Goal: Task Accomplishment & Management: Use online tool/utility

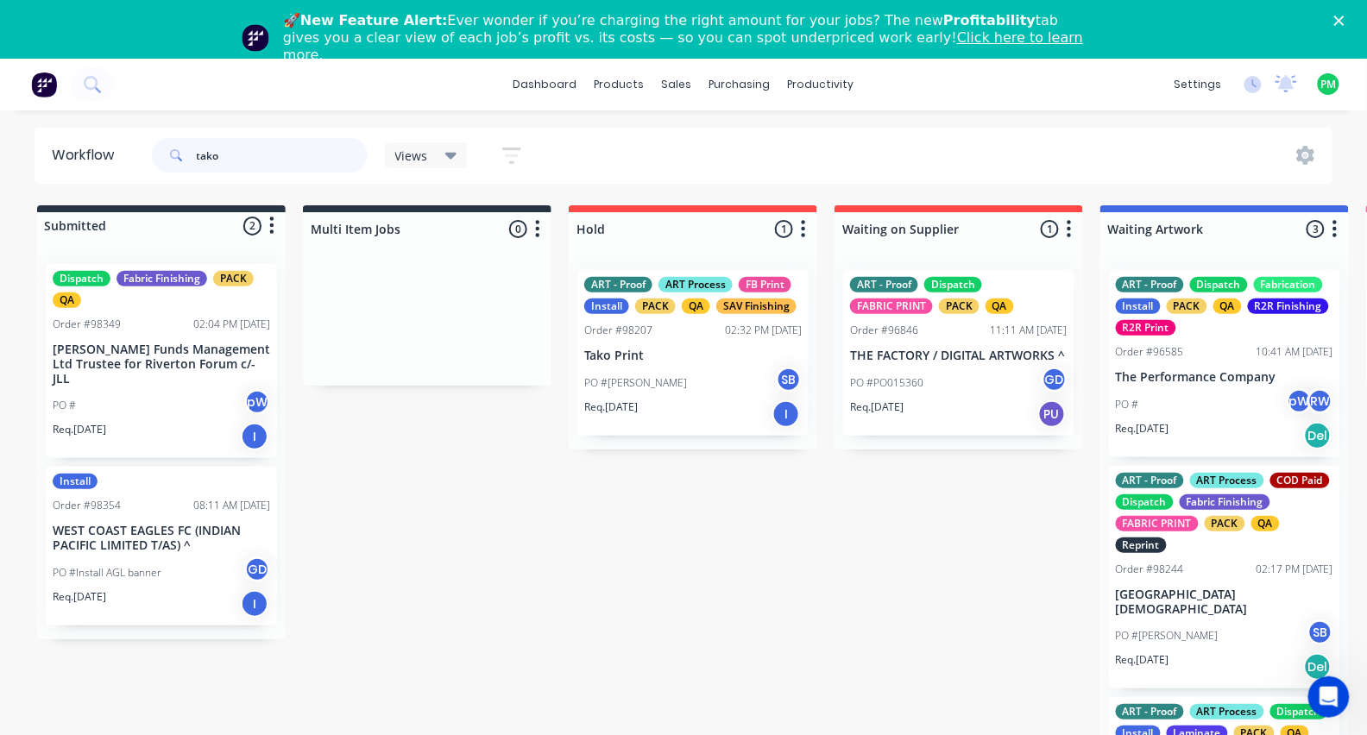
type input "tako"
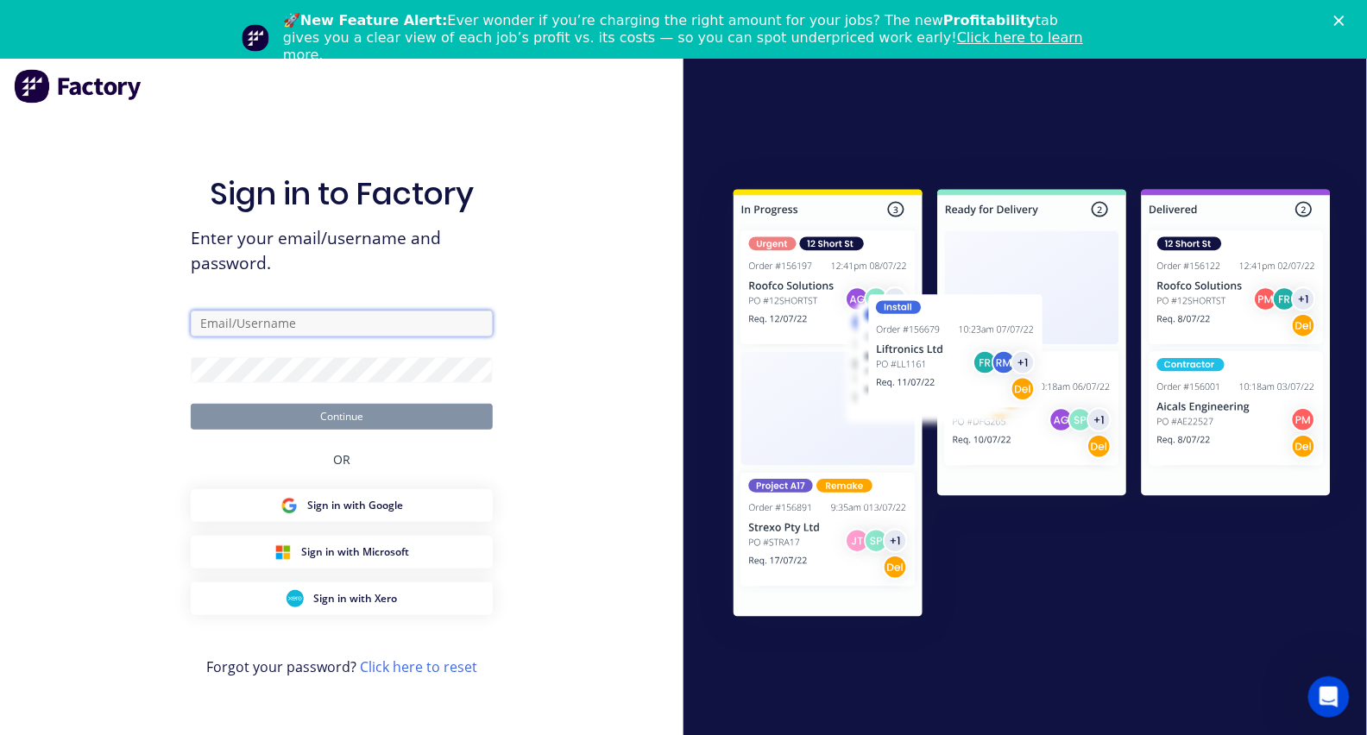
scroll to position [3, 0]
type input "[EMAIL_ADDRESS][DOMAIN_NAME]"
click at [342, 415] on button "Continue" at bounding box center [342, 417] width 302 height 26
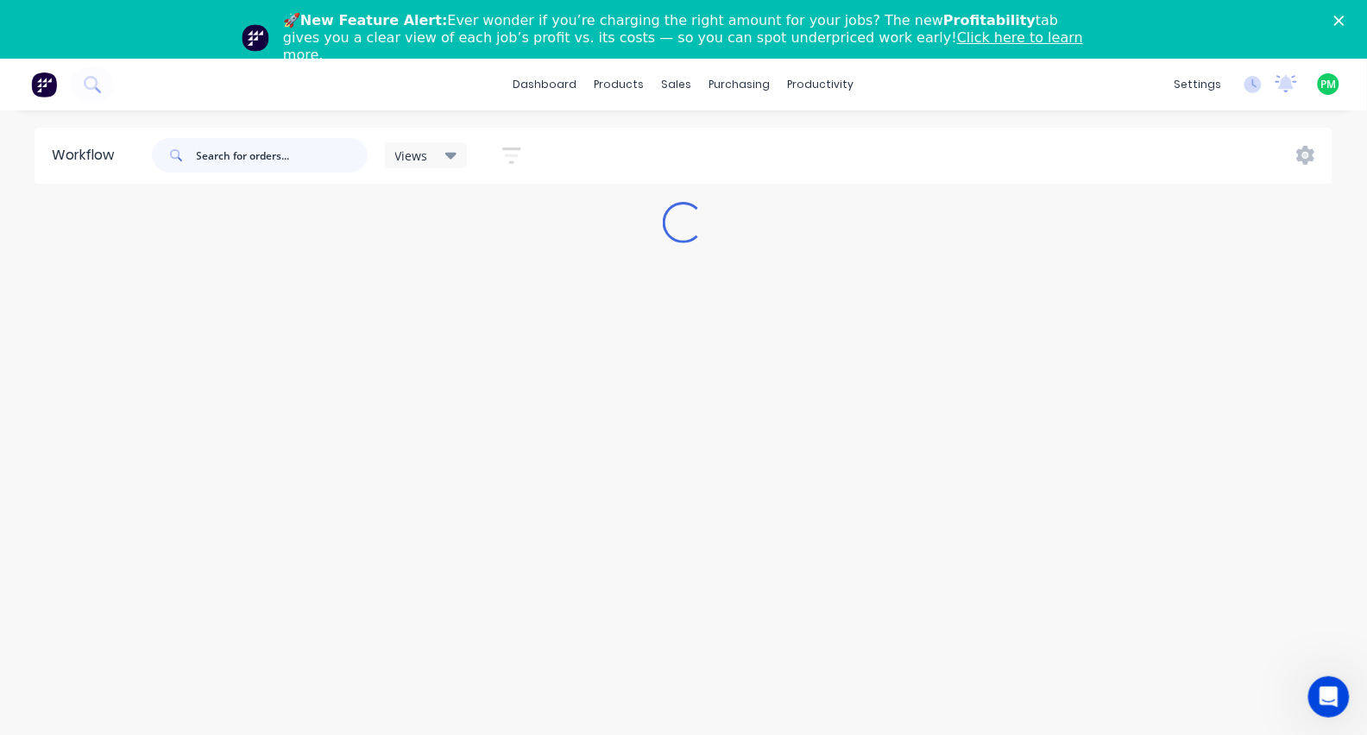
click at [261, 160] on input "text" at bounding box center [282, 155] width 171 height 35
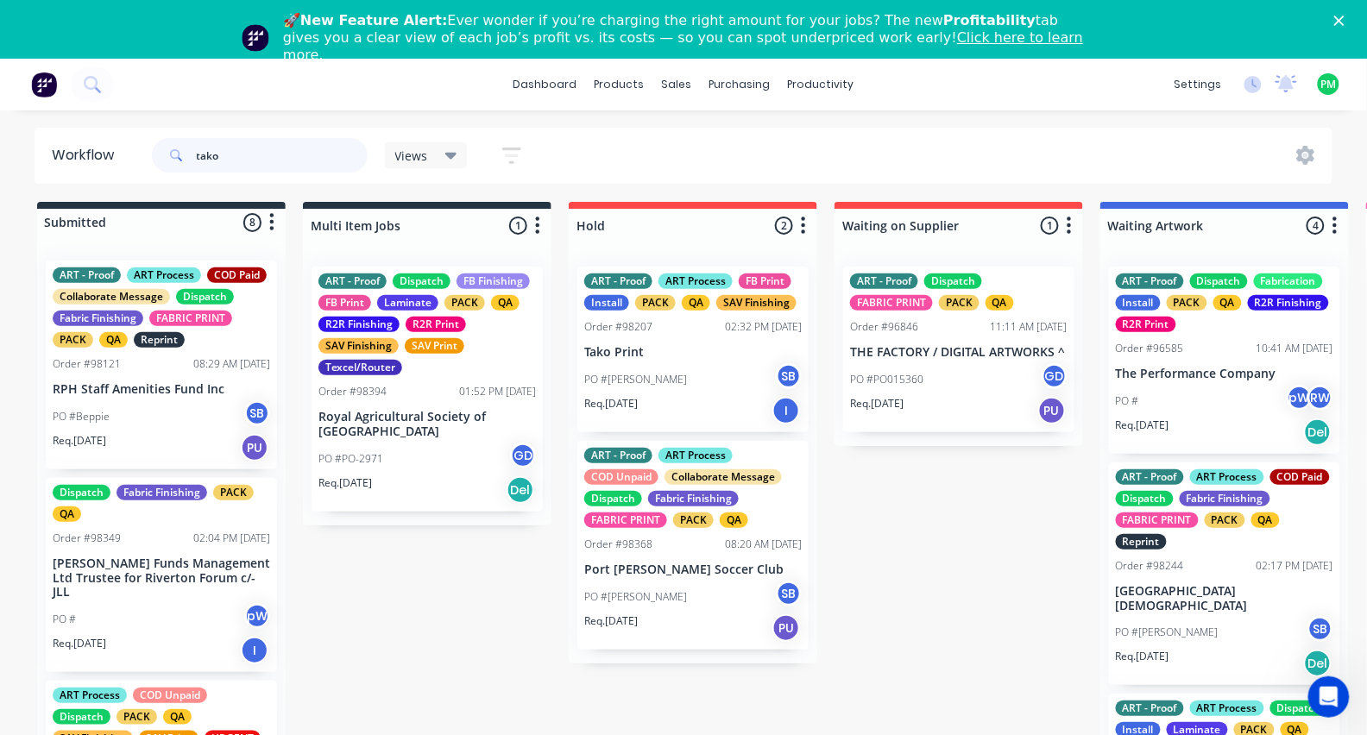
type input "tako"
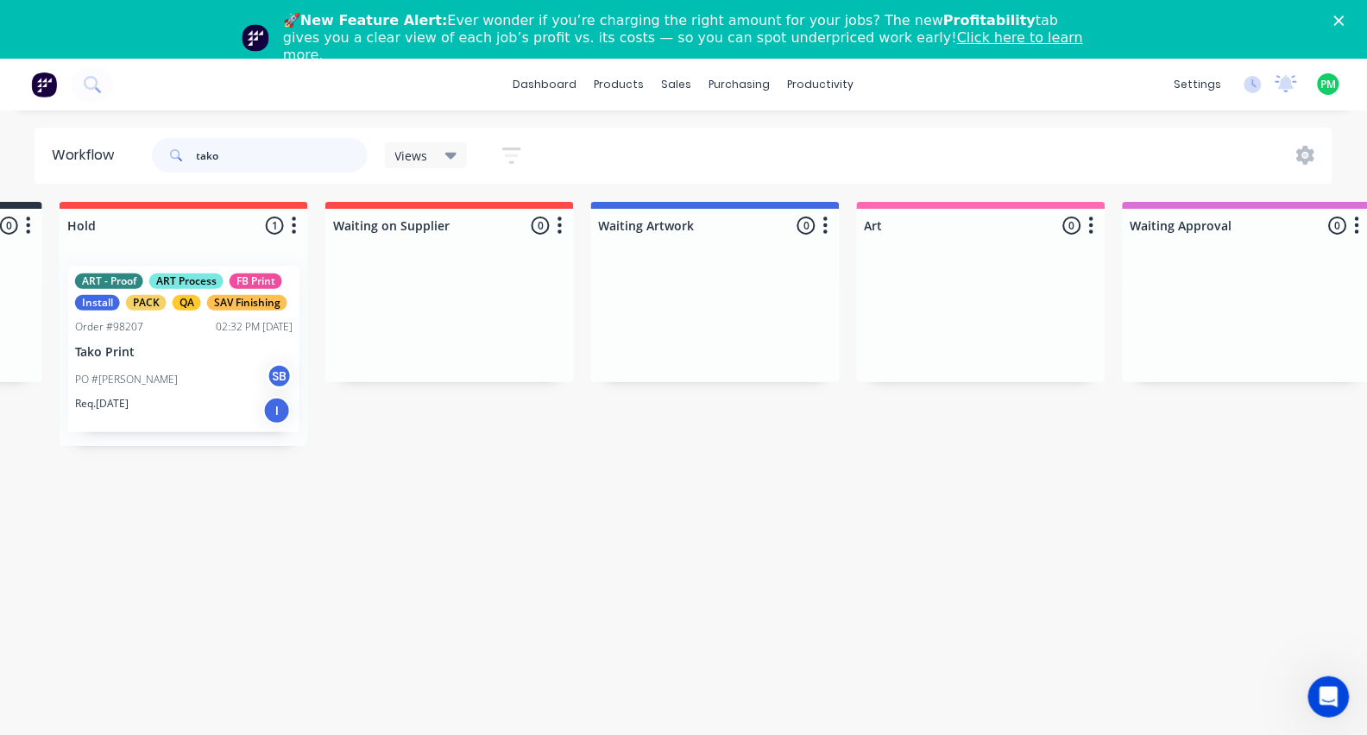
scroll to position [3, 0]
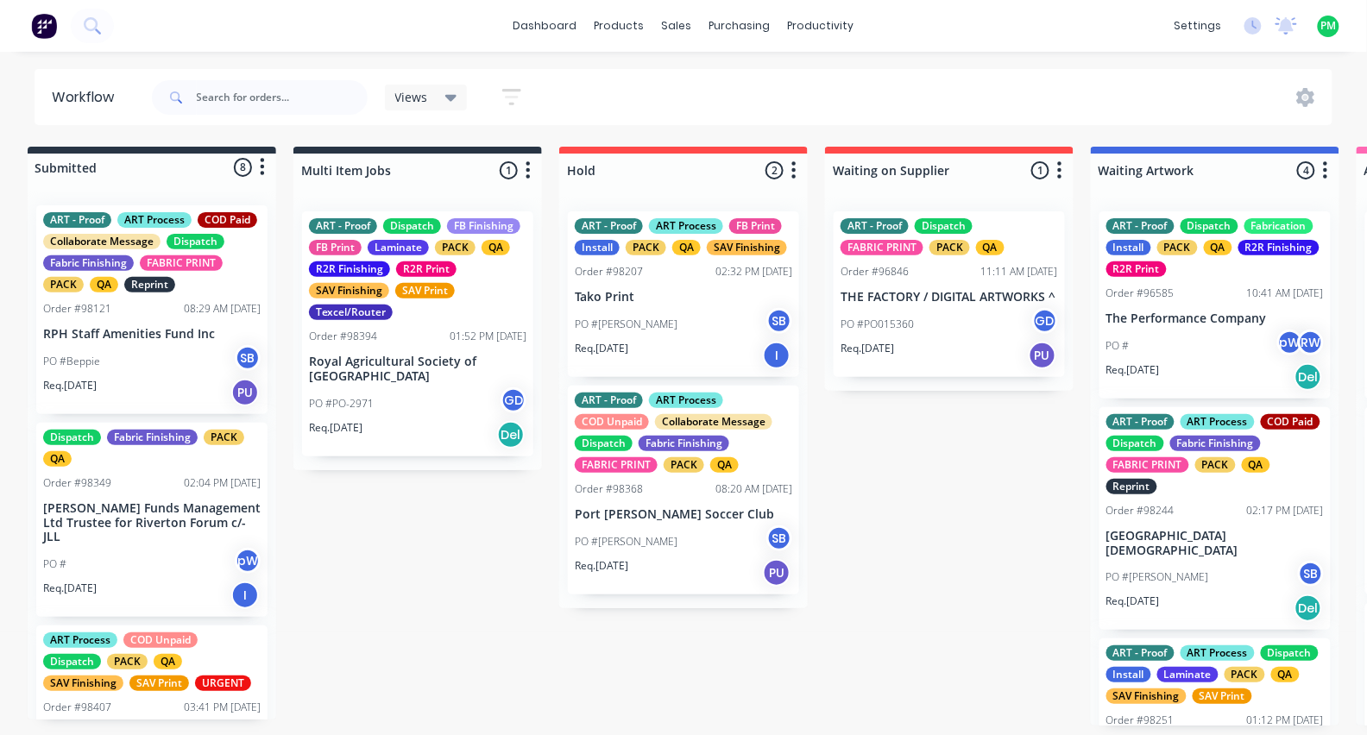
scroll to position [0, 16]
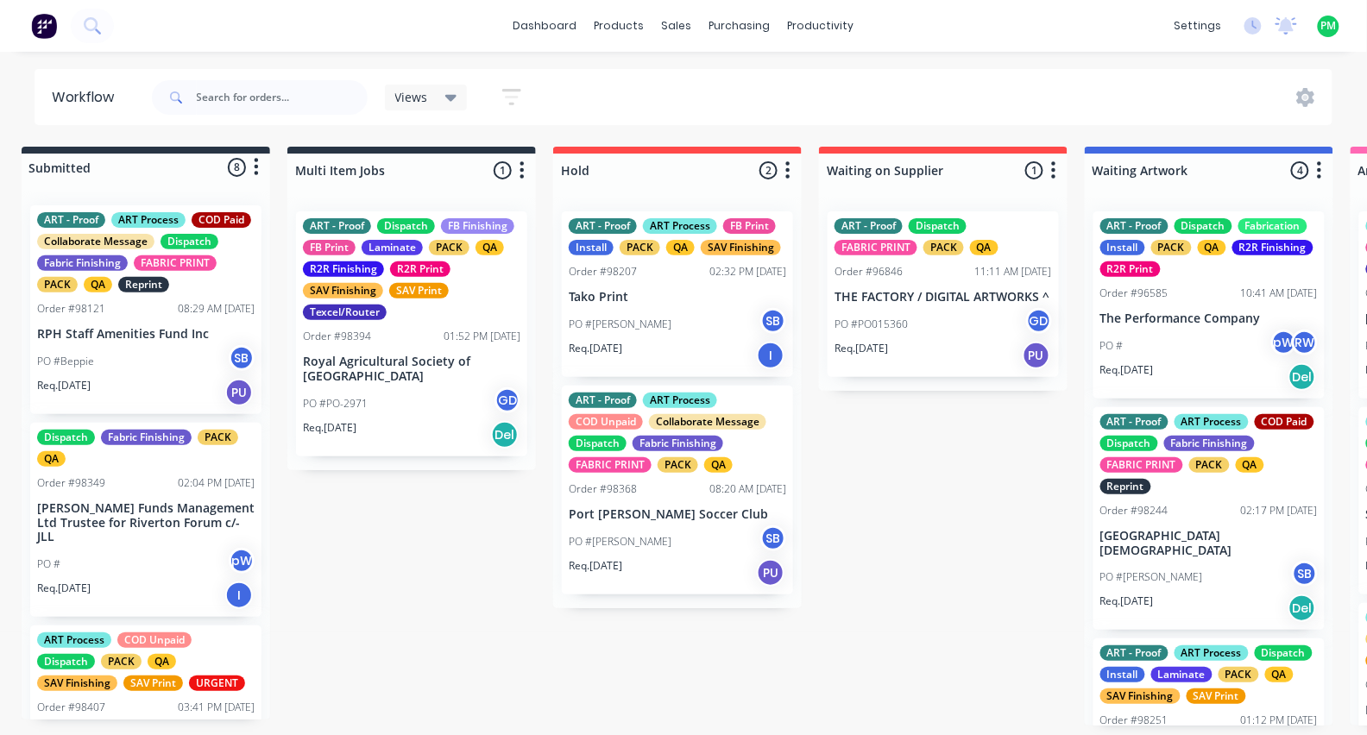
click at [698, 291] on p "Tako Print" at bounding box center [677, 297] width 217 height 15
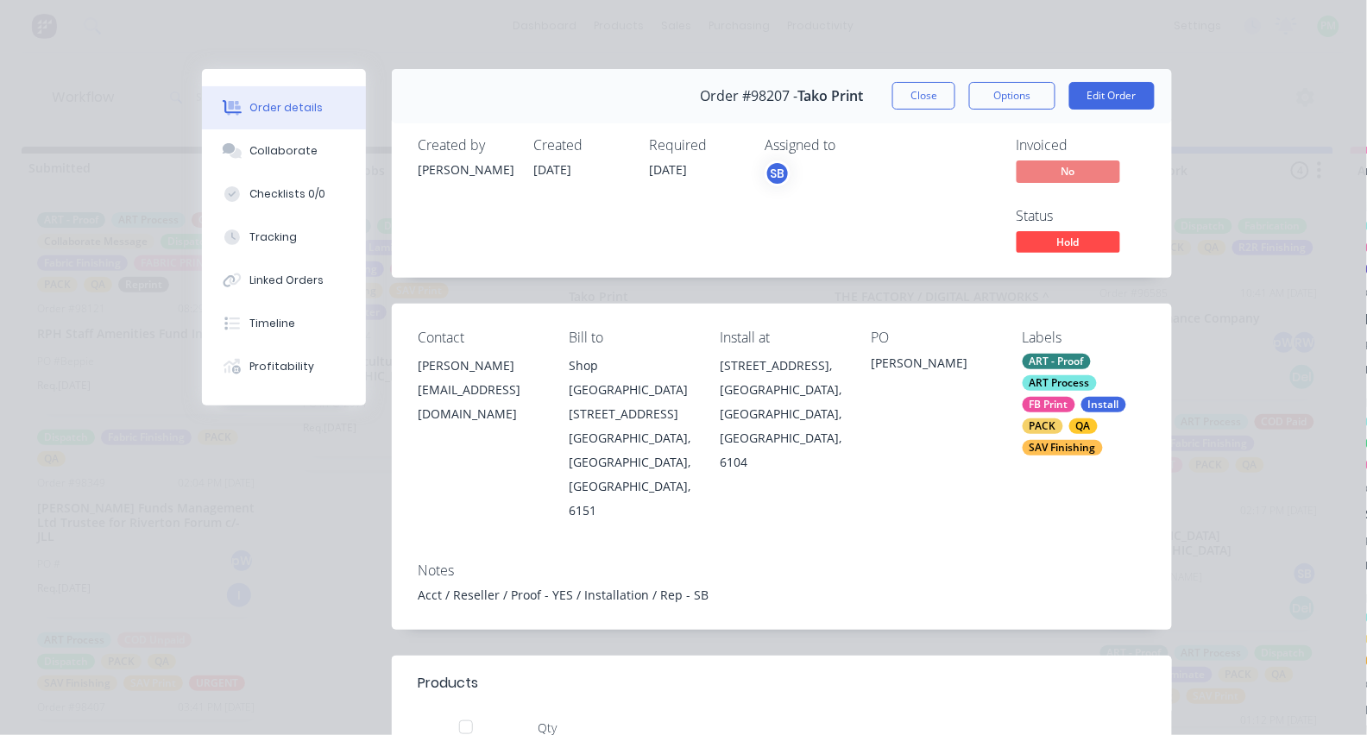
scroll to position [0, 0]
click at [323, 137] on button "Collaborate" at bounding box center [284, 150] width 164 height 43
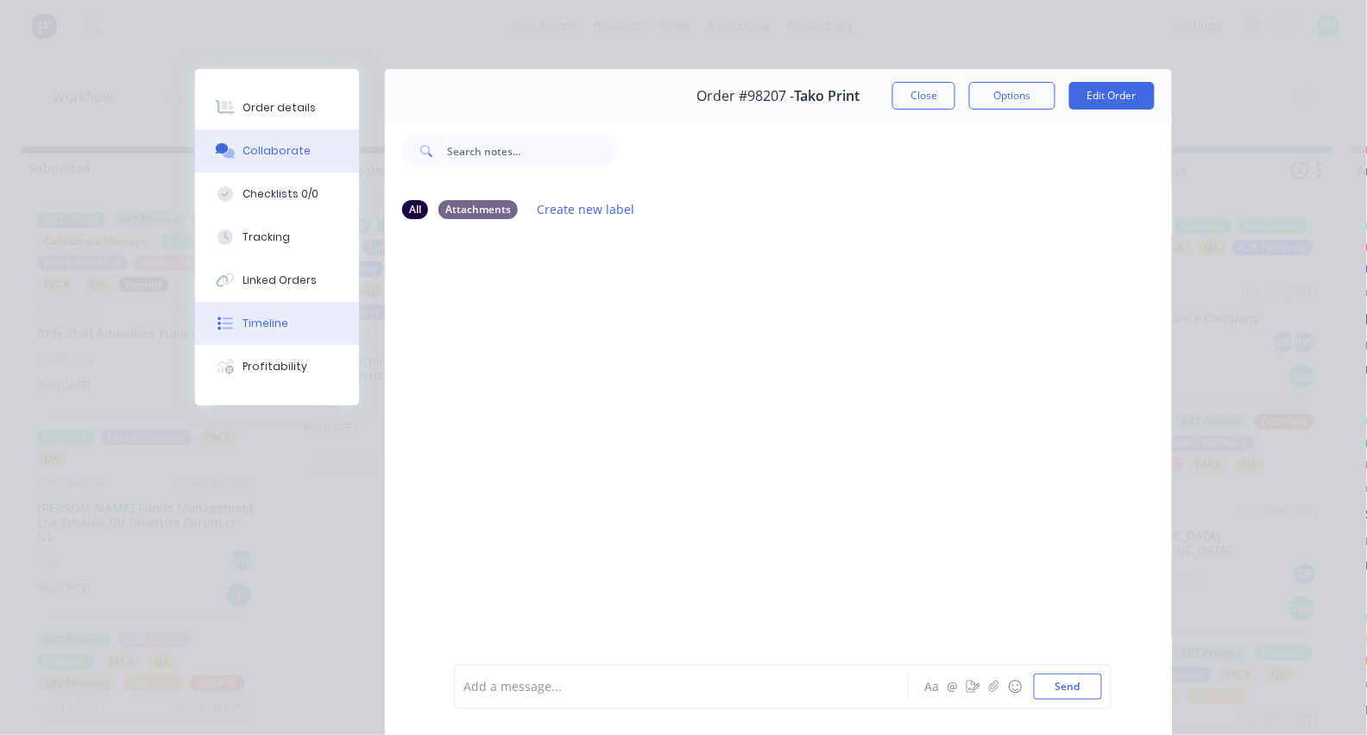
click at [272, 331] on div "Timeline" at bounding box center [266, 324] width 46 height 16
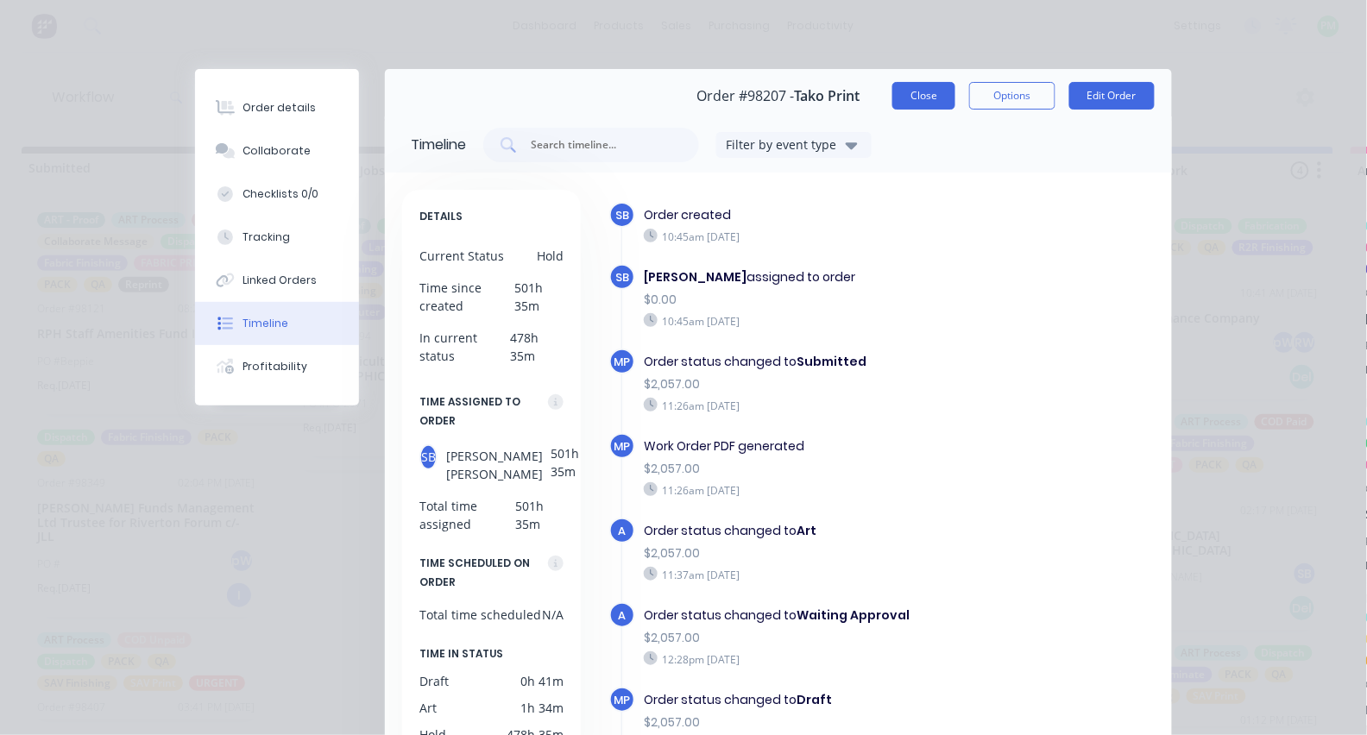
click at [921, 96] on button "Close" at bounding box center [923, 96] width 63 height 28
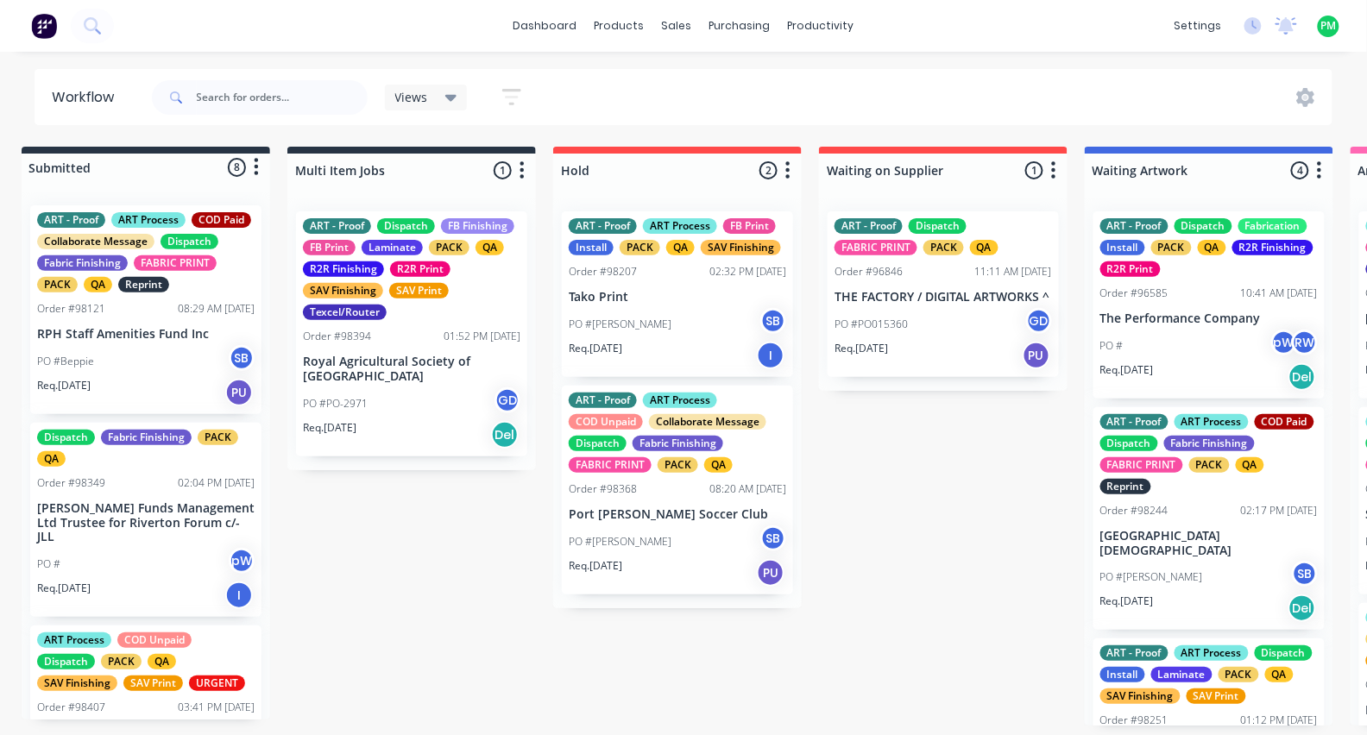
scroll to position [0, 16]
